Goal: Information Seeking & Learning: Understand process/instructions

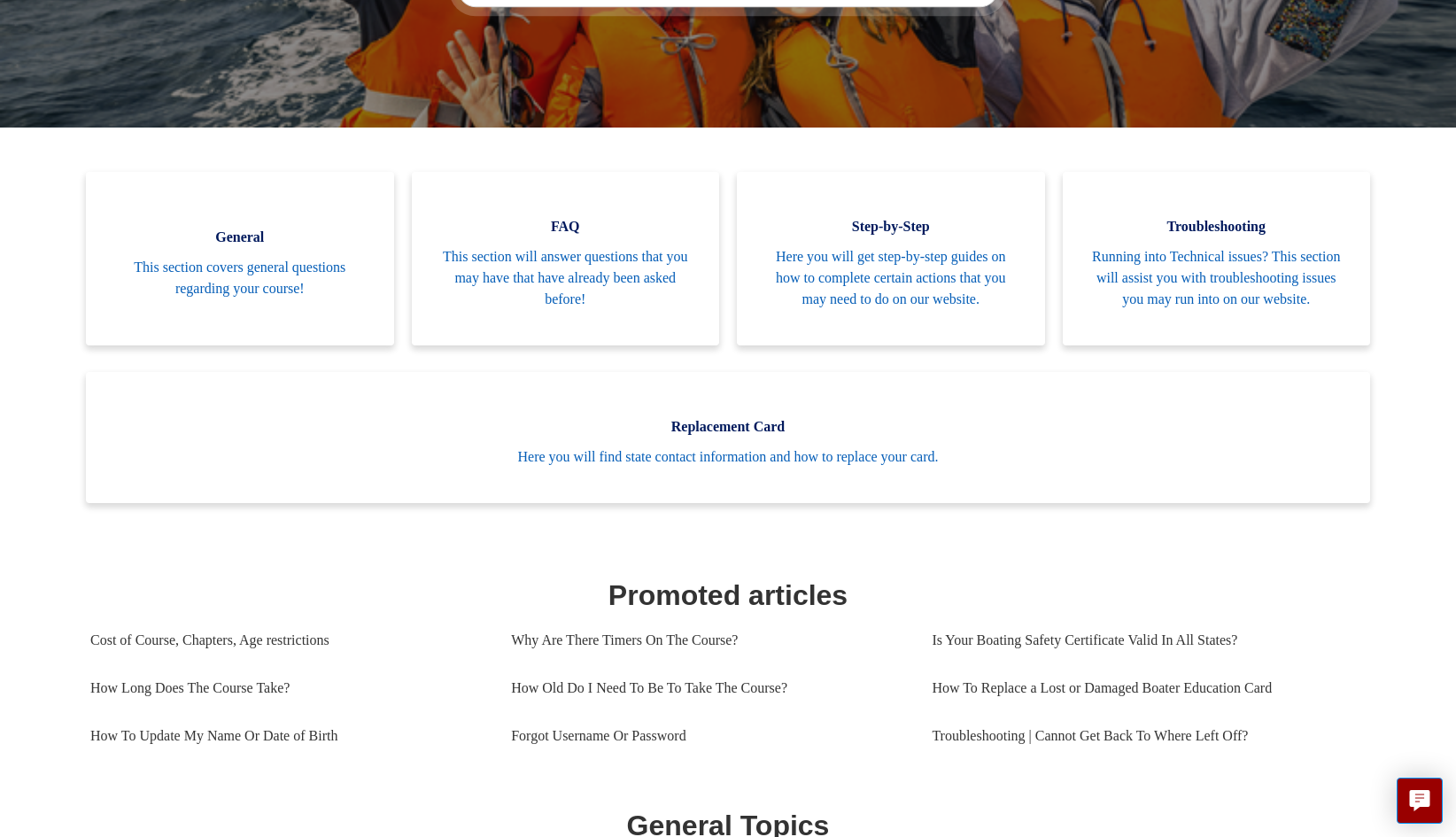
scroll to position [330, 0]
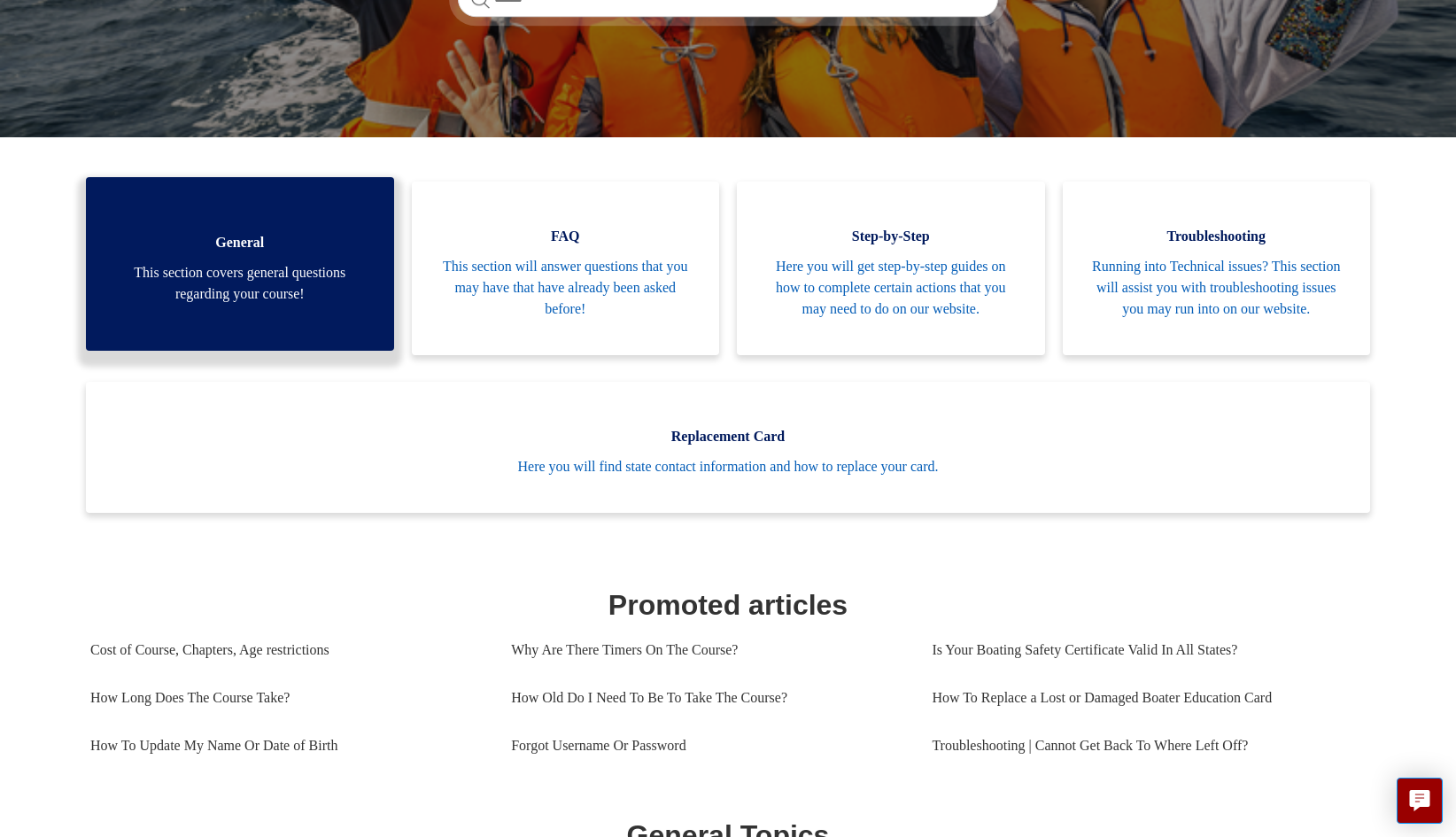
click at [231, 305] on span "This section covers general questions regarding your course!" at bounding box center [240, 284] width 255 height 42
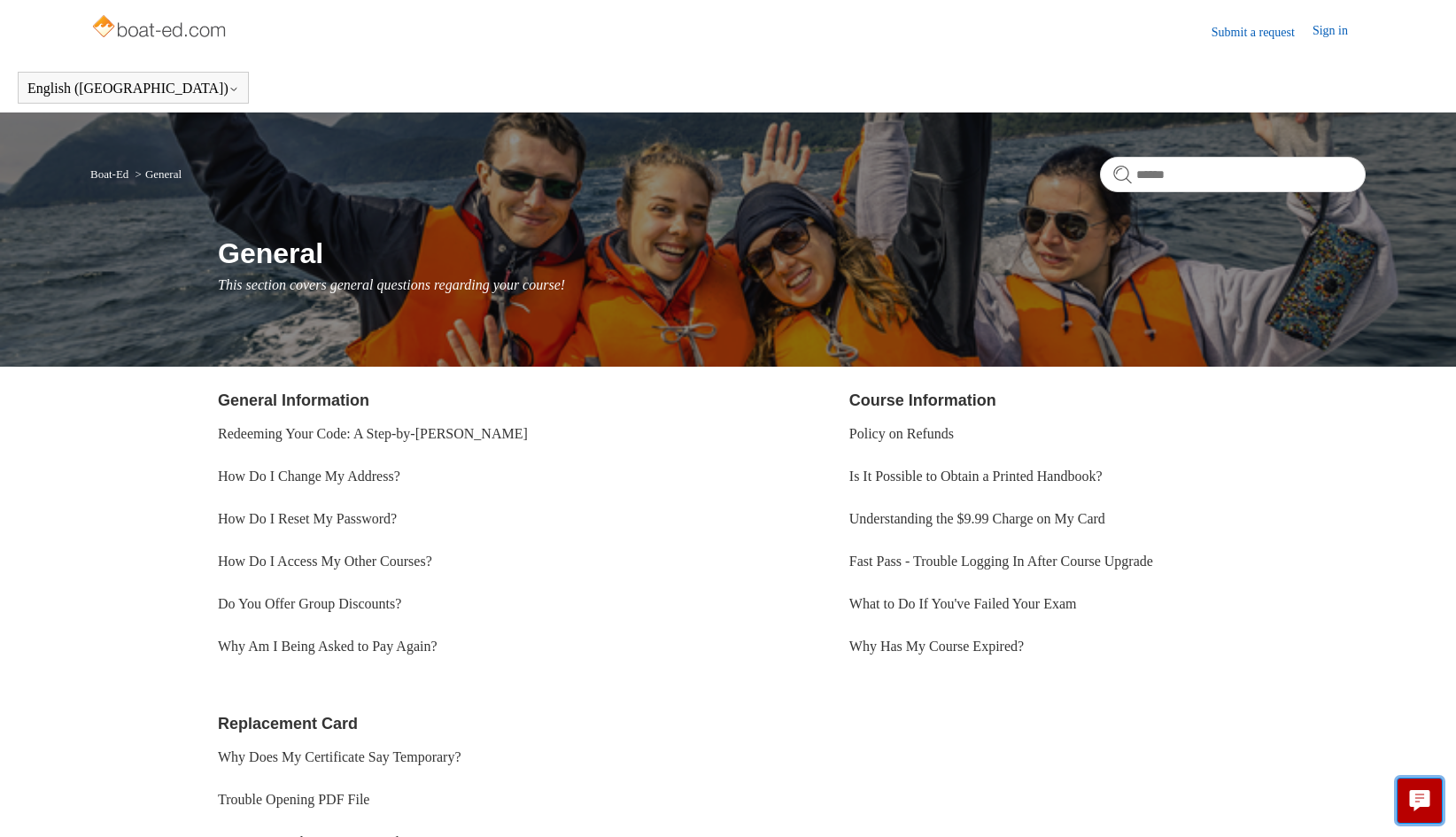
click at [1419, 802] on icon "Live chat" at bounding box center [1420, 798] width 9 height 7
drag, startPoint x: 1444, startPoint y: 667, endPoint x: 935, endPoint y: 716, distance: 511.4
click at [935, 716] on div "General Information Redeeming Your Code: A Step-by-[PERSON_NAME] How Do I Chang…" at bounding box center [792, 648] width 1148 height 519
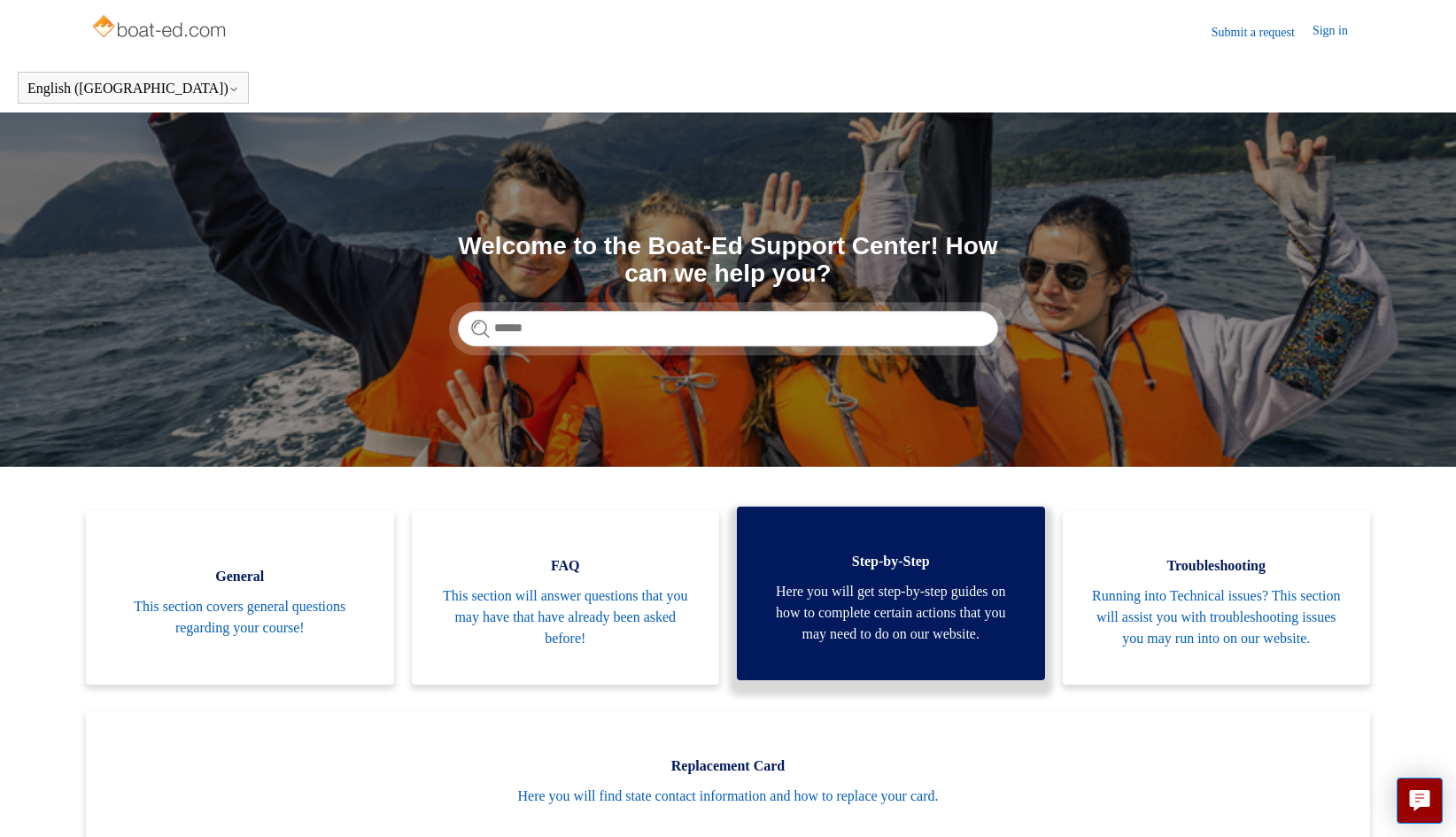
click at [843, 594] on span "Here you will get step-by-step guides on how to complete certain actions that y…" at bounding box center [891, 613] width 255 height 64
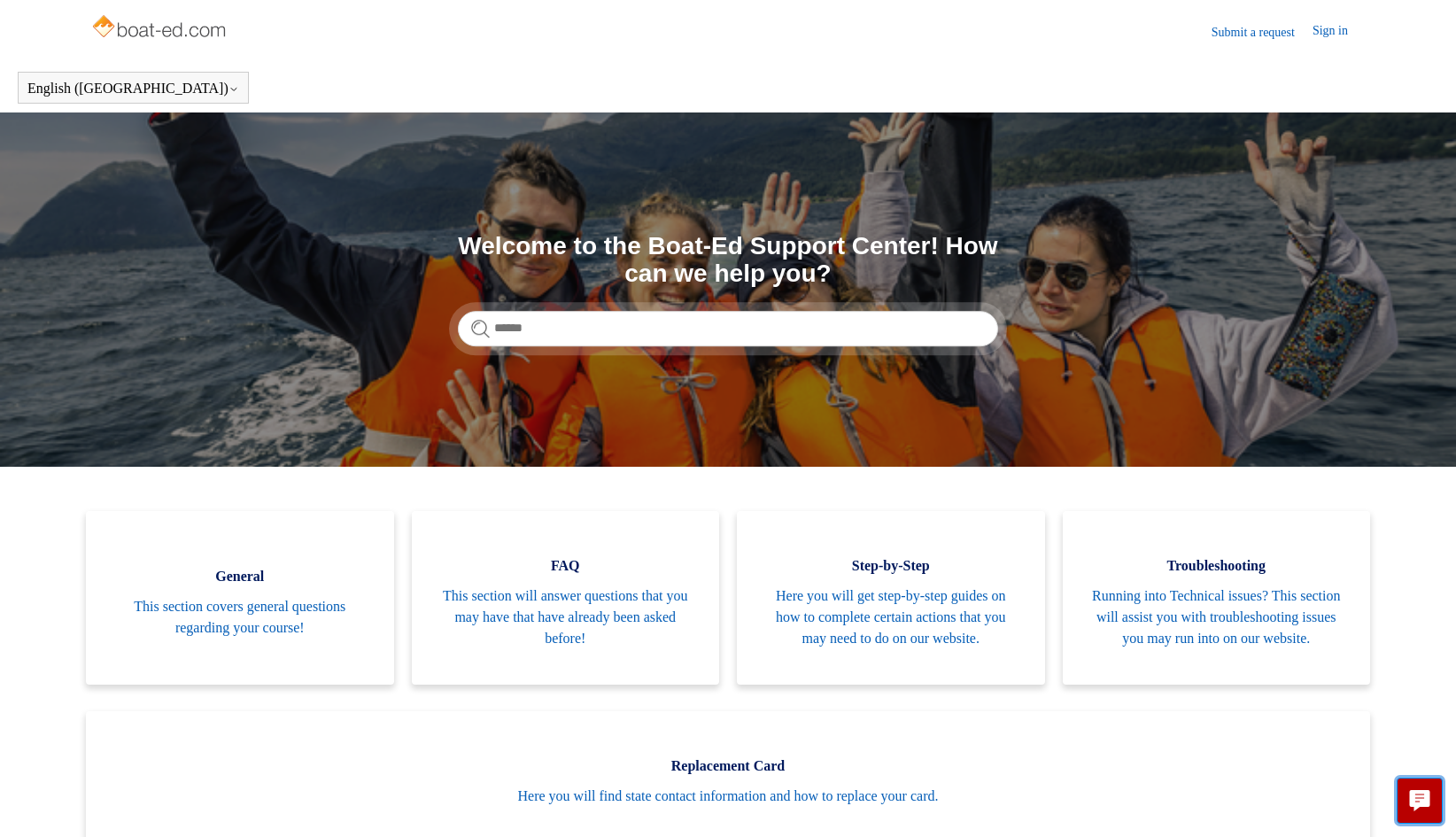
drag, startPoint x: 0, startPoint y: 0, endPoint x: 1408, endPoint y: 805, distance: 1621.9
click at [1408, 805] on button "Live chat" at bounding box center [1420, 801] width 46 height 46
